Goal: Task Accomplishment & Management: Use online tool/utility

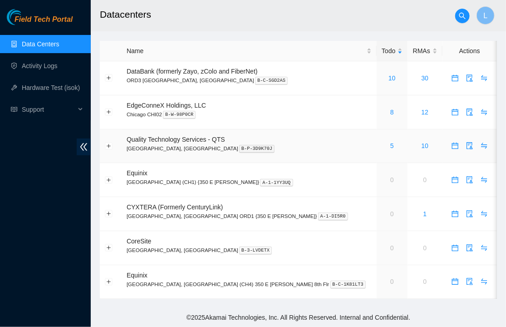
click at [382, 141] on div "5" at bounding box center [392, 146] width 21 height 10
click at [391, 142] on link "6" at bounding box center [393, 145] width 4 height 7
